Goal: Information Seeking & Learning: Learn about a topic

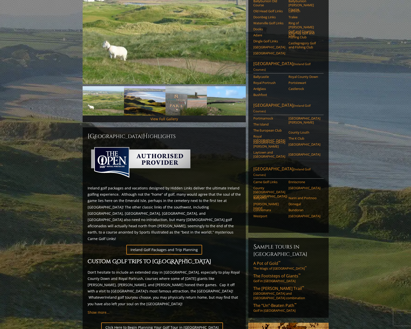
scroll to position [95, 0]
click at [273, 303] on span "The “Un”-Beaten Path ™" at bounding box center [274, 306] width 43 height 6
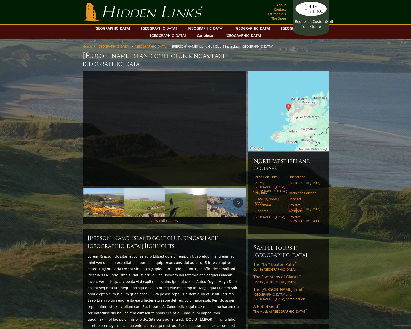
click at [239, 198] on link "Next" at bounding box center [238, 203] width 10 height 10
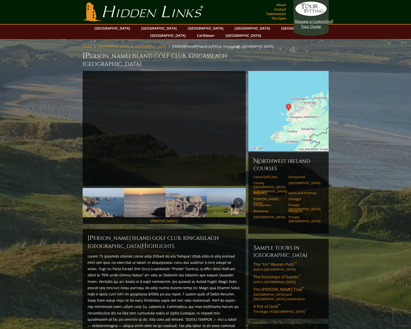
click at [239, 198] on link "Next" at bounding box center [238, 203] width 10 height 10
click at [209, 193] on img at bounding box center [224, 202] width 41 height 29
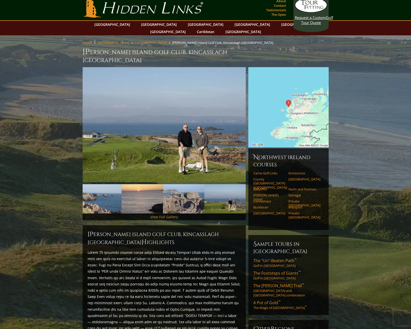
scroll to position [5, 0]
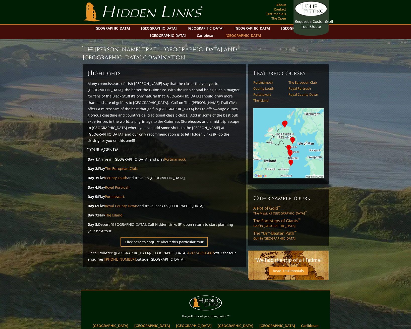
click at [263, 32] on link "[GEOGRAPHIC_DATA]" at bounding box center [243, 35] width 41 height 7
click at [270, 218] on span "The Footsteps of Giants ™" at bounding box center [276, 221] width 47 height 6
click at [124, 29] on link "[GEOGRAPHIC_DATA]" at bounding box center [112, 28] width 41 height 7
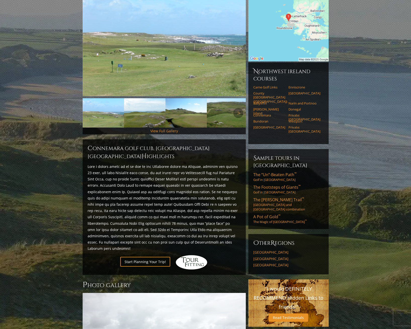
scroll to position [83, 0]
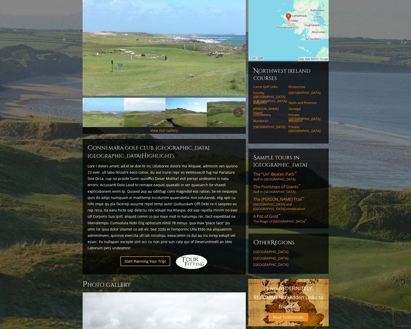
click at [221, 114] on img at bounding box center [227, 112] width 41 height 29
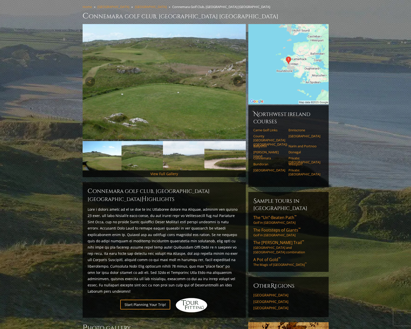
scroll to position [15, 0]
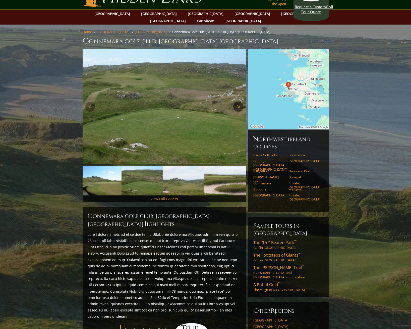
click at [237, 102] on link "Next" at bounding box center [238, 107] width 10 height 10
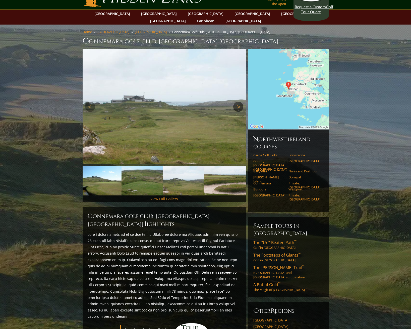
click at [237, 102] on link "Next" at bounding box center [238, 107] width 10 height 10
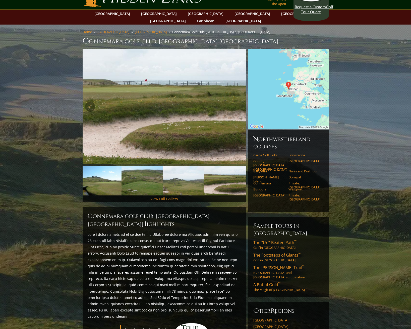
click at [237, 102] on link "Next" at bounding box center [238, 107] width 10 height 10
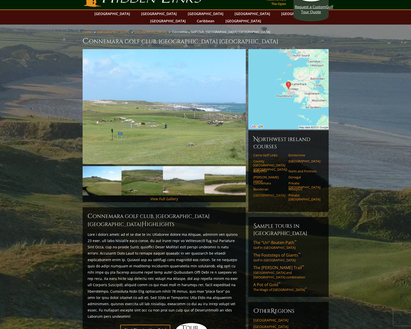
click at [265, 193] on link "[GEOGRAPHIC_DATA]" at bounding box center [269, 195] width 32 height 4
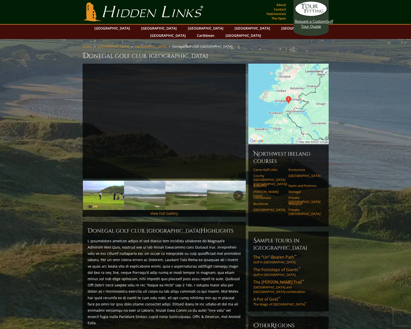
click at [234, 191] on link "Next" at bounding box center [238, 196] width 10 height 10
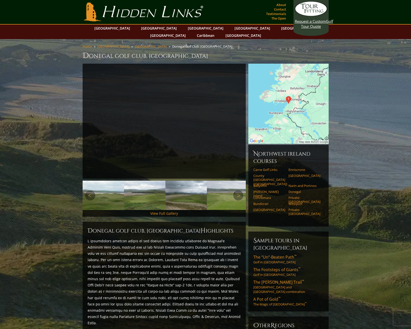
drag, startPoint x: 107, startPoint y: 194, endPoint x: 129, endPoint y: 194, distance: 21.8
click at [107, 194] on img at bounding box center [103, 195] width 41 height 29
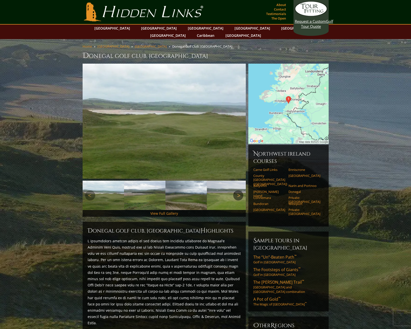
click at [242, 191] on link "Next" at bounding box center [238, 196] width 10 height 10
click at [240, 191] on link "Next" at bounding box center [238, 196] width 10 height 10
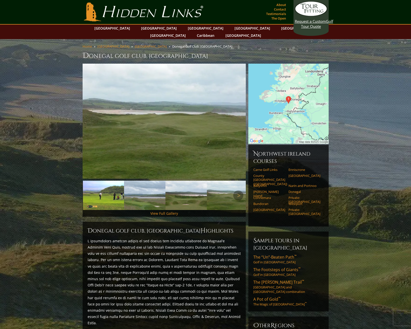
drag, startPoint x: 147, startPoint y: 193, endPoint x: 159, endPoint y: 193, distance: 12.0
click at [147, 193] on img at bounding box center [144, 195] width 41 height 29
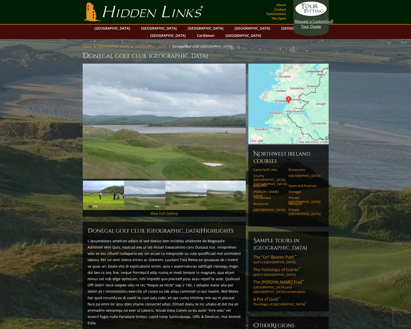
click at [186, 194] on img at bounding box center [185, 195] width 41 height 29
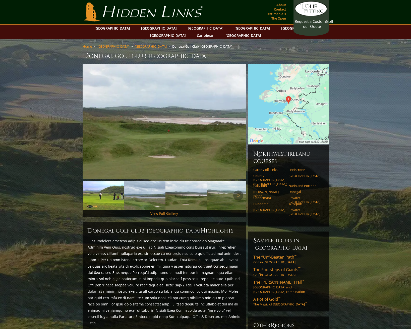
click at [186, 194] on img at bounding box center [185, 195] width 41 height 29
click at [310, 196] on link "Private: [GEOGRAPHIC_DATA]" at bounding box center [304, 200] width 32 height 8
click at [299, 168] on link "Enniscrone" at bounding box center [304, 170] width 32 height 4
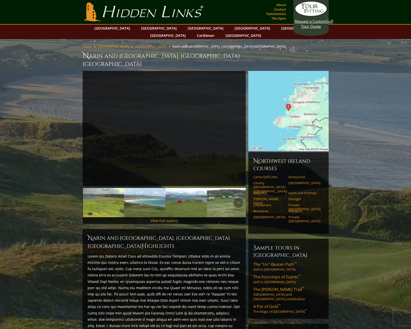
drag, startPoint x: 183, startPoint y: 195, endPoint x: 187, endPoint y: 195, distance: 3.5
click at [183, 195] on img at bounding box center [185, 202] width 41 height 29
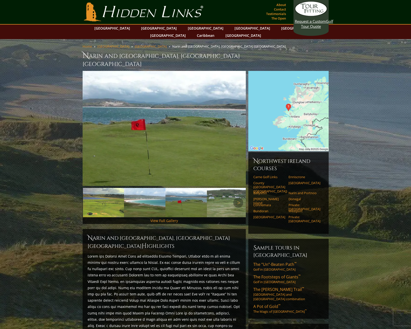
click at [225, 194] on img at bounding box center [227, 202] width 41 height 29
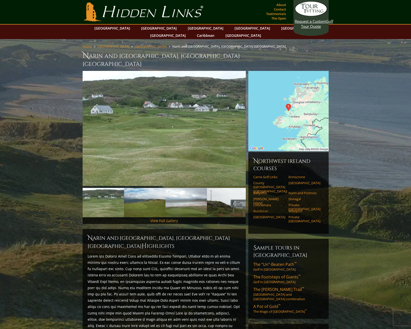
click at [260, 209] on link "Bundoran" at bounding box center [269, 211] width 32 height 4
